Goal: Navigation & Orientation: Find specific page/section

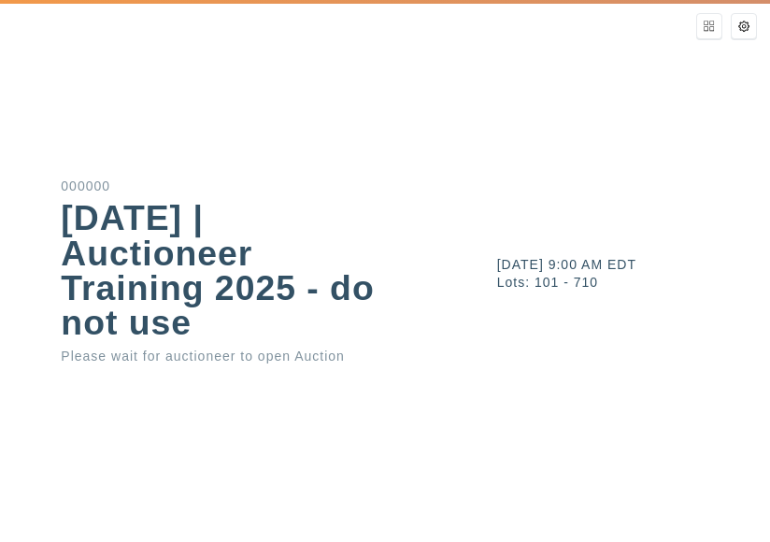
click at [473, 150] on div "[DATE] 9:00 AM EDT Lots: 101 - 710" at bounding box center [616, 271] width 309 height 542
click at [593, 173] on div "[DATE] 9:00 AM EDT Lots: 101 - 710" at bounding box center [616, 271] width 309 height 542
